Goal: Information Seeking & Learning: Learn about a topic

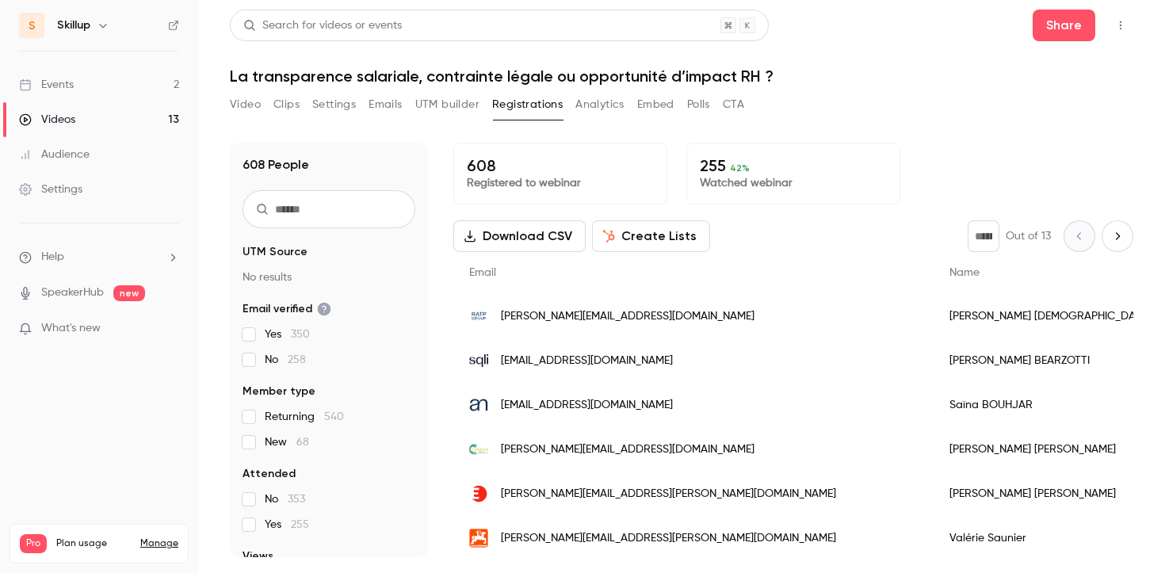
scroll to position [166, 0]
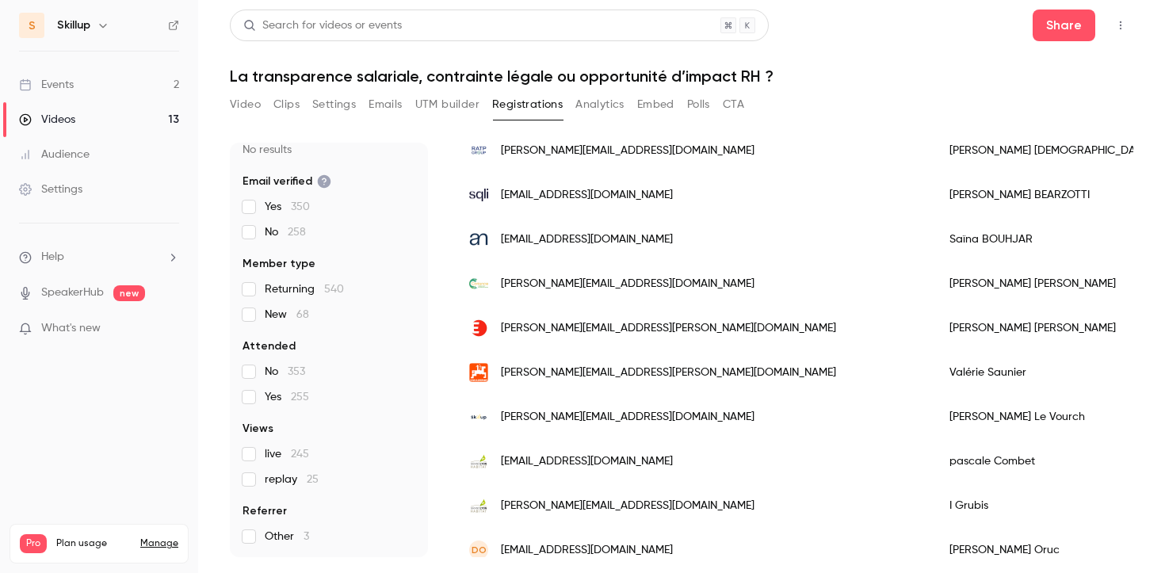
click at [113, 87] on link "Events 2" at bounding box center [99, 84] width 198 height 35
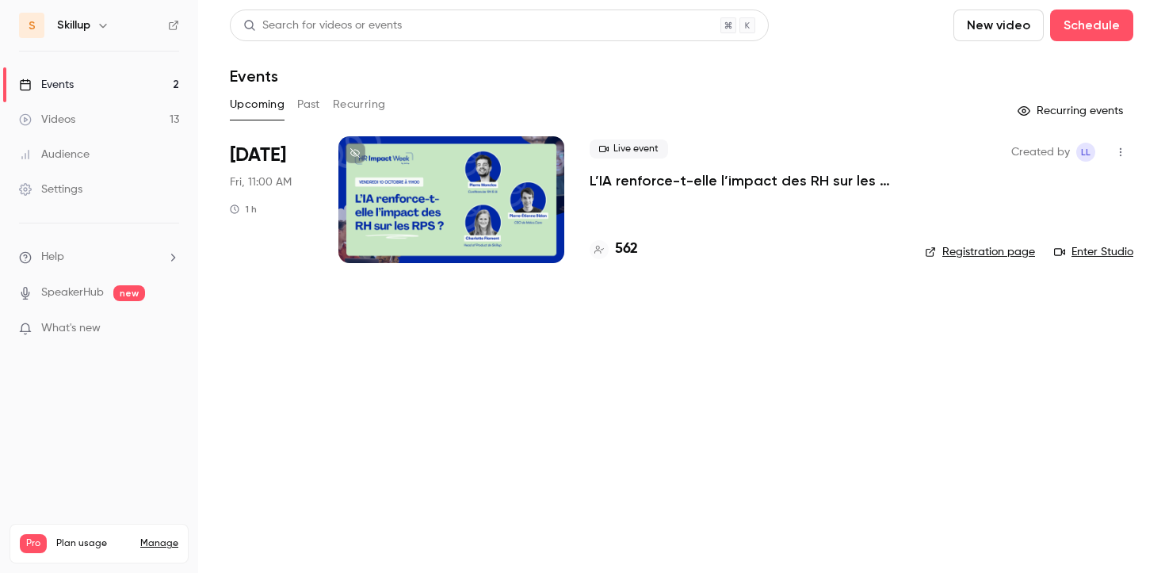
click at [300, 105] on button "Past" at bounding box center [308, 104] width 23 height 25
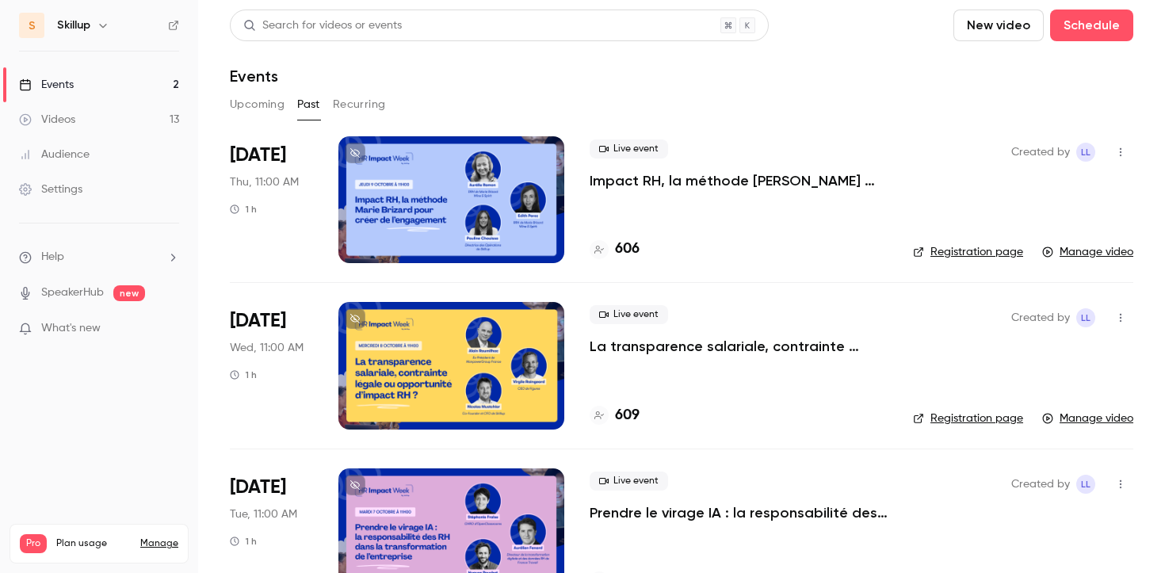
click at [686, 180] on p "Impact RH, la méthode [PERSON_NAME] pour créer de l’engagement" at bounding box center [739, 180] width 298 height 19
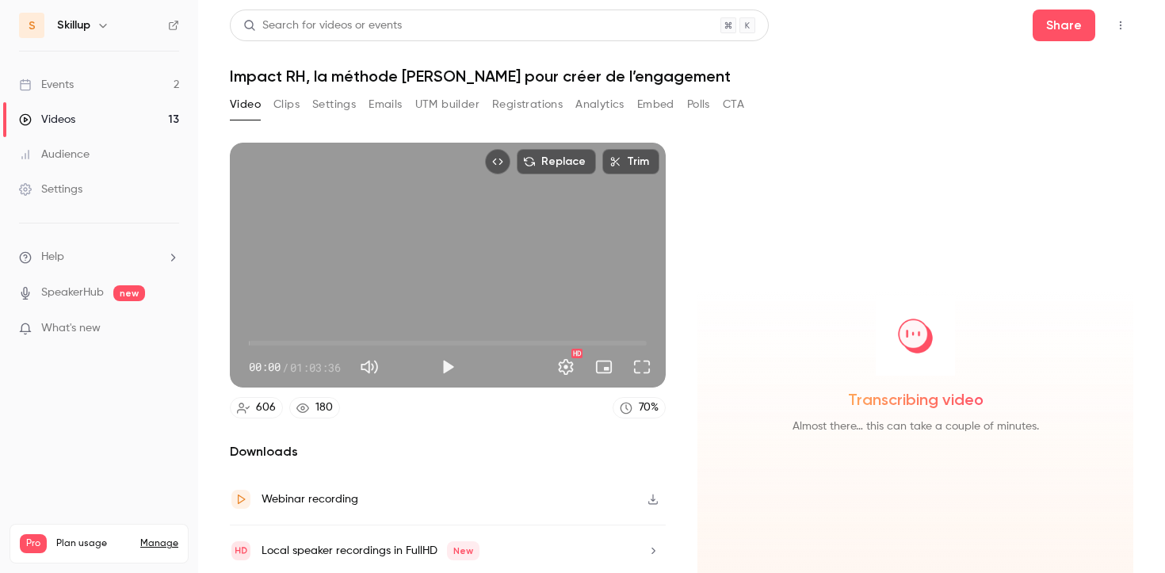
click at [532, 103] on button "Registrations" at bounding box center [527, 104] width 71 height 25
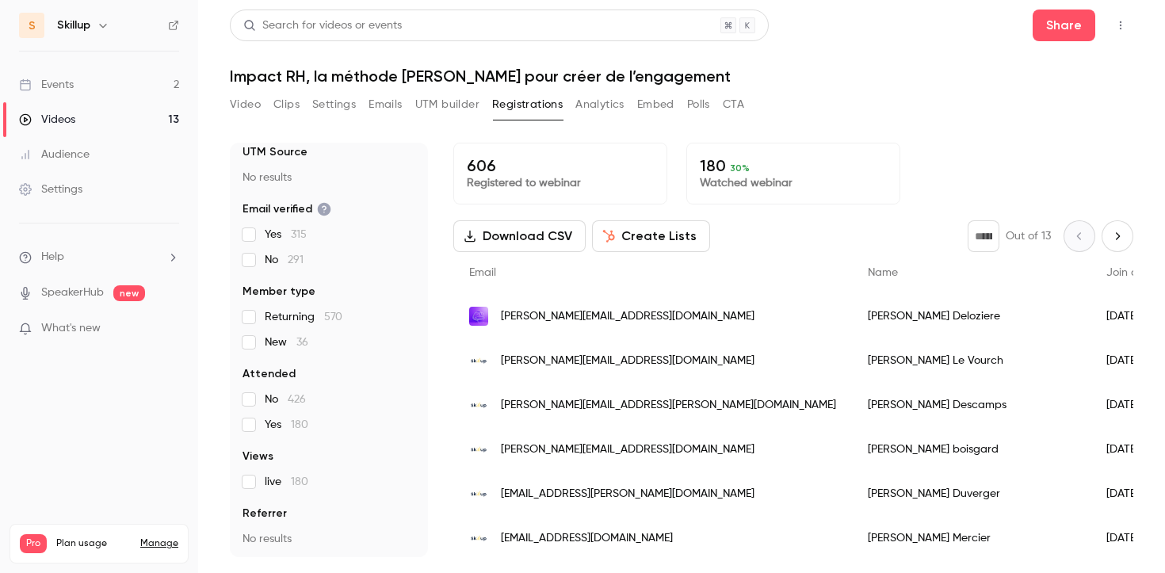
scroll to position [102, 0]
